Goal: Book appointment/travel/reservation

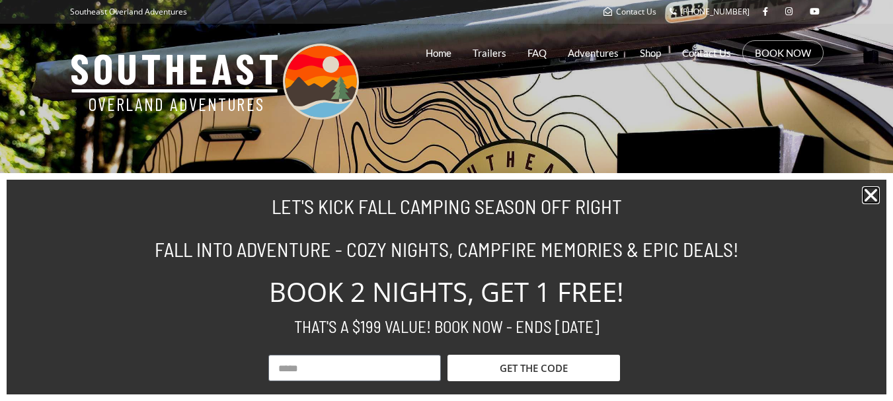
click at [873, 190] on icon "Close" at bounding box center [871, 195] width 18 height 18
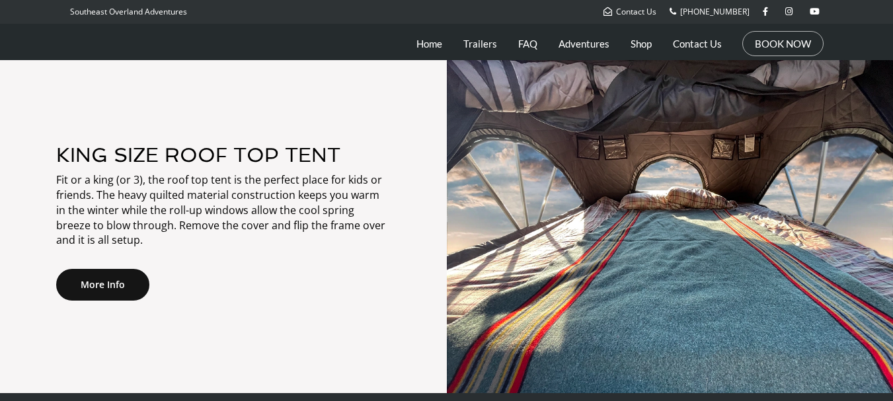
scroll to position [2050, 0]
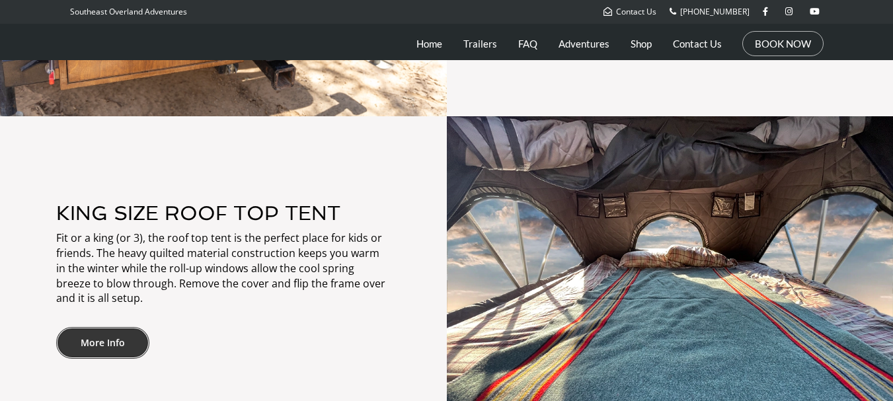
click at [93, 350] on link "More Info" at bounding box center [102, 343] width 93 height 32
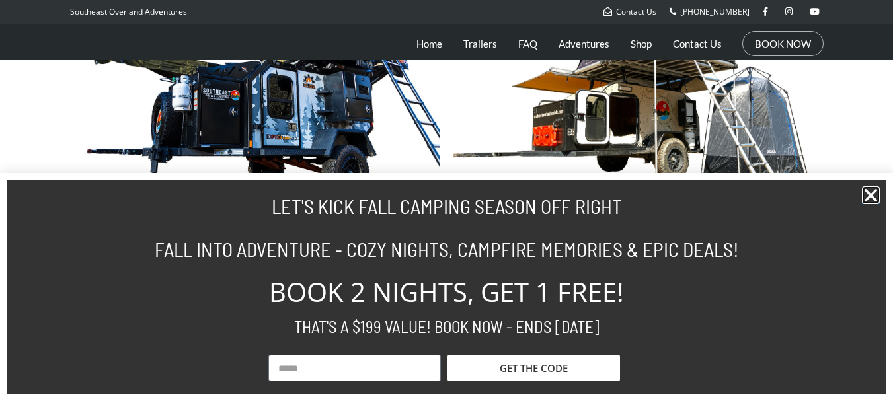
scroll to position [661, 0]
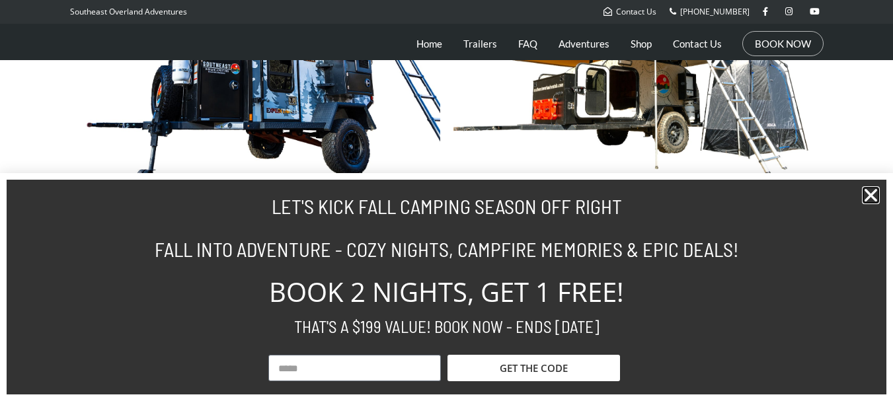
click at [871, 192] on icon "Close" at bounding box center [871, 195] width 18 height 18
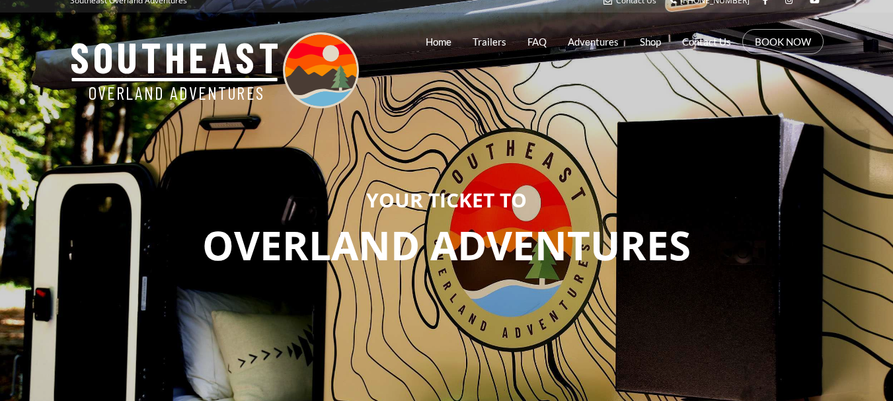
scroll to position [0, 0]
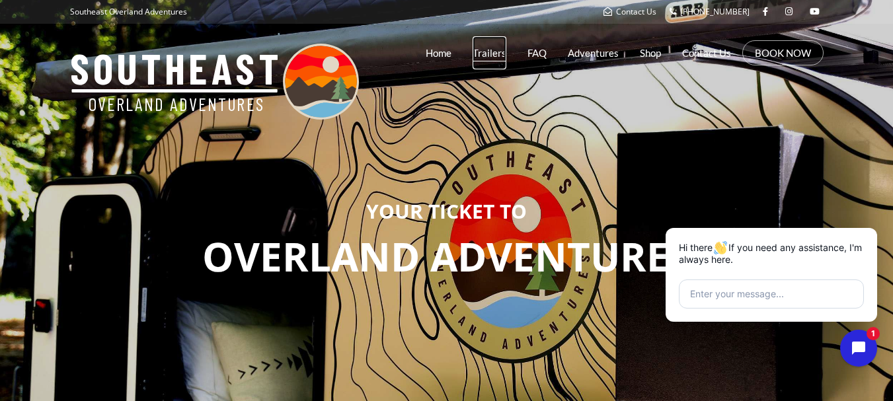
click at [495, 54] on link "Trailers" at bounding box center [490, 52] width 34 height 33
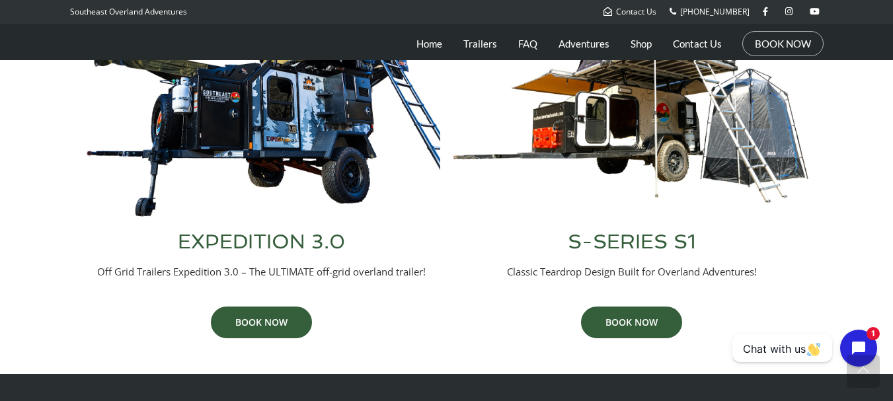
scroll to position [631, 0]
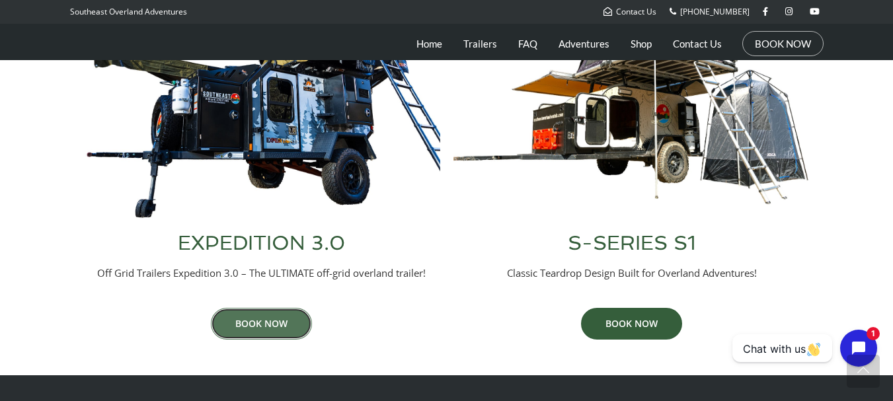
click at [265, 332] on link "BOOK NOW" at bounding box center [261, 324] width 101 height 32
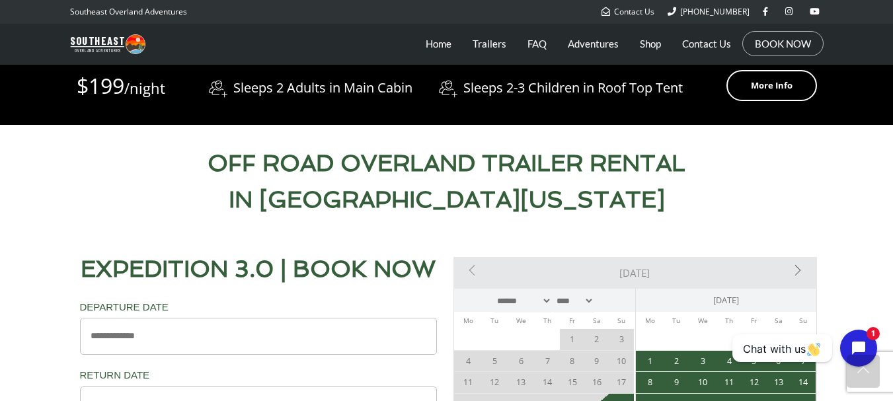
scroll to position [595, 0]
